Goal: Go to known website: Go to known website

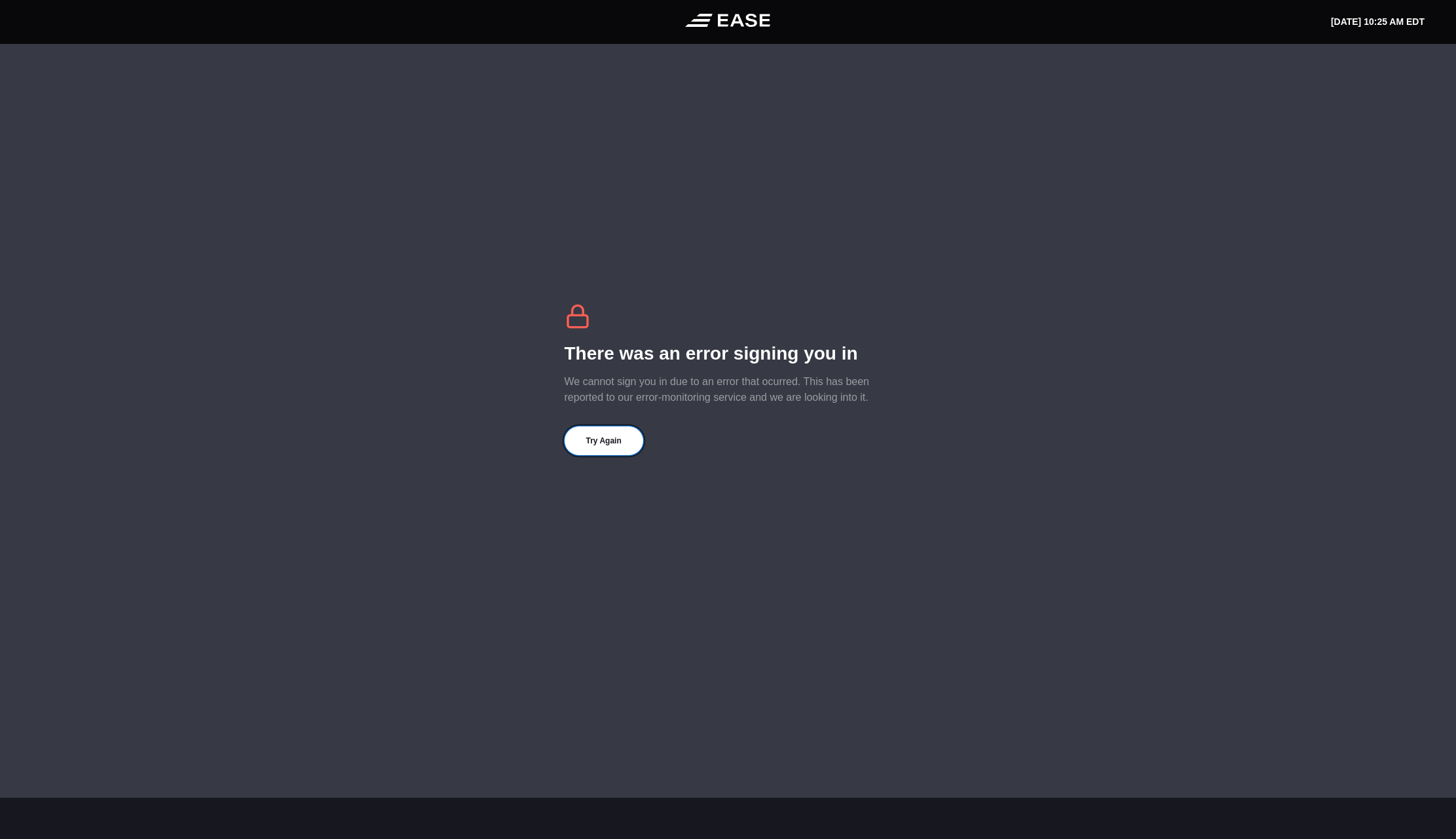
click at [615, 442] on button "Try Again" at bounding box center [603, 440] width 78 height 29
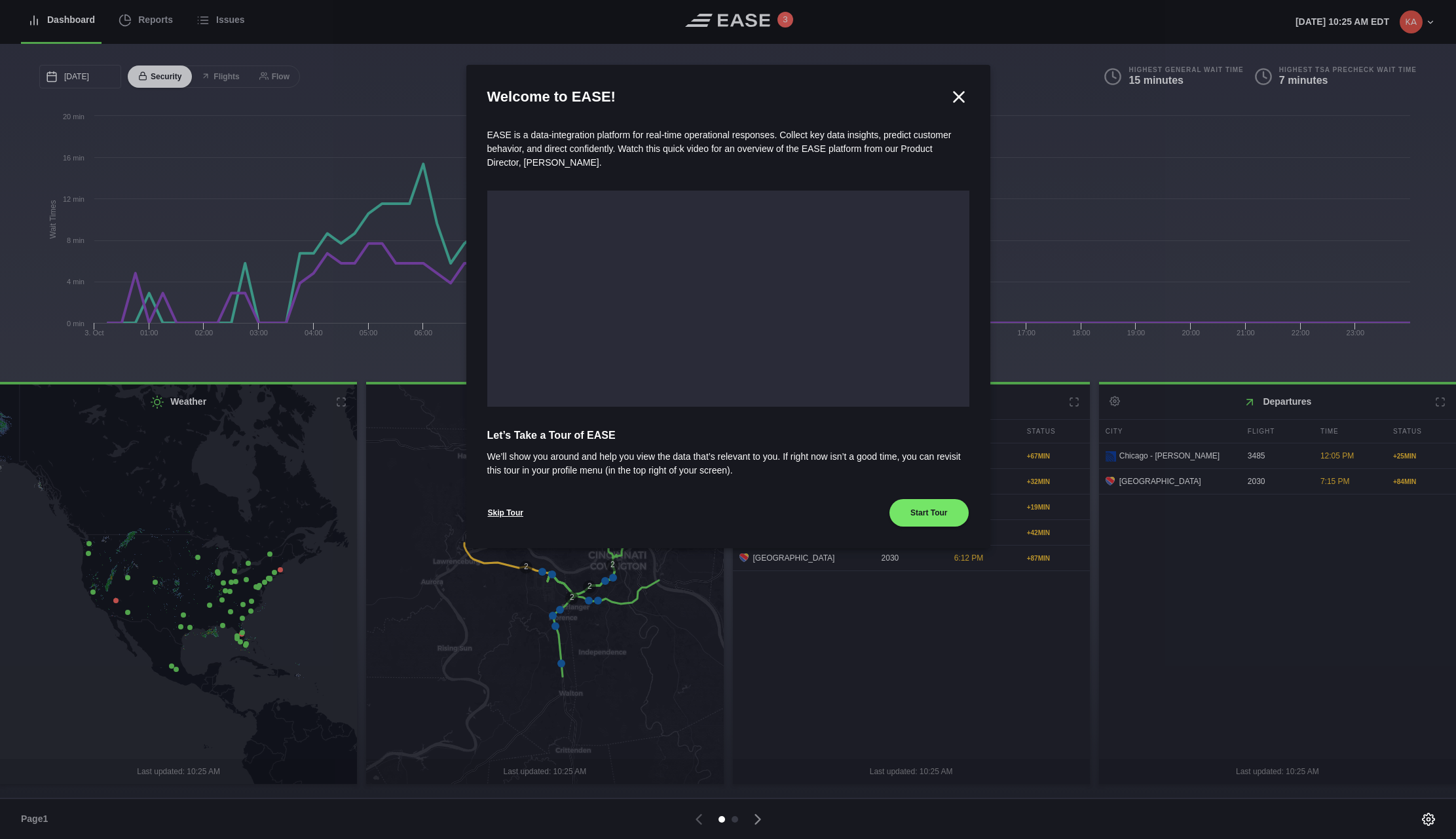
click at [959, 100] on icon at bounding box center [959, 97] width 20 height 20
